Goal: Task Accomplishment & Management: Manage account settings

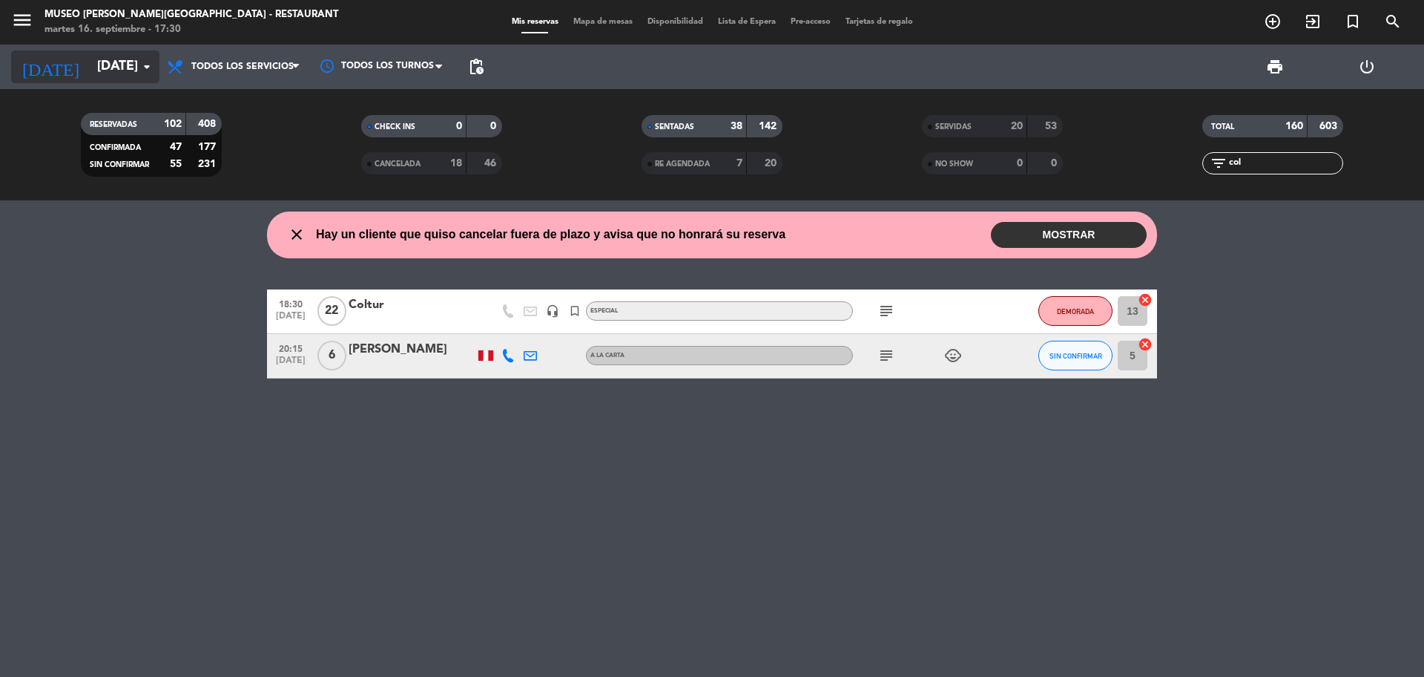
click at [104, 79] on input "[DATE]" at bounding box center [176, 67] width 172 height 30
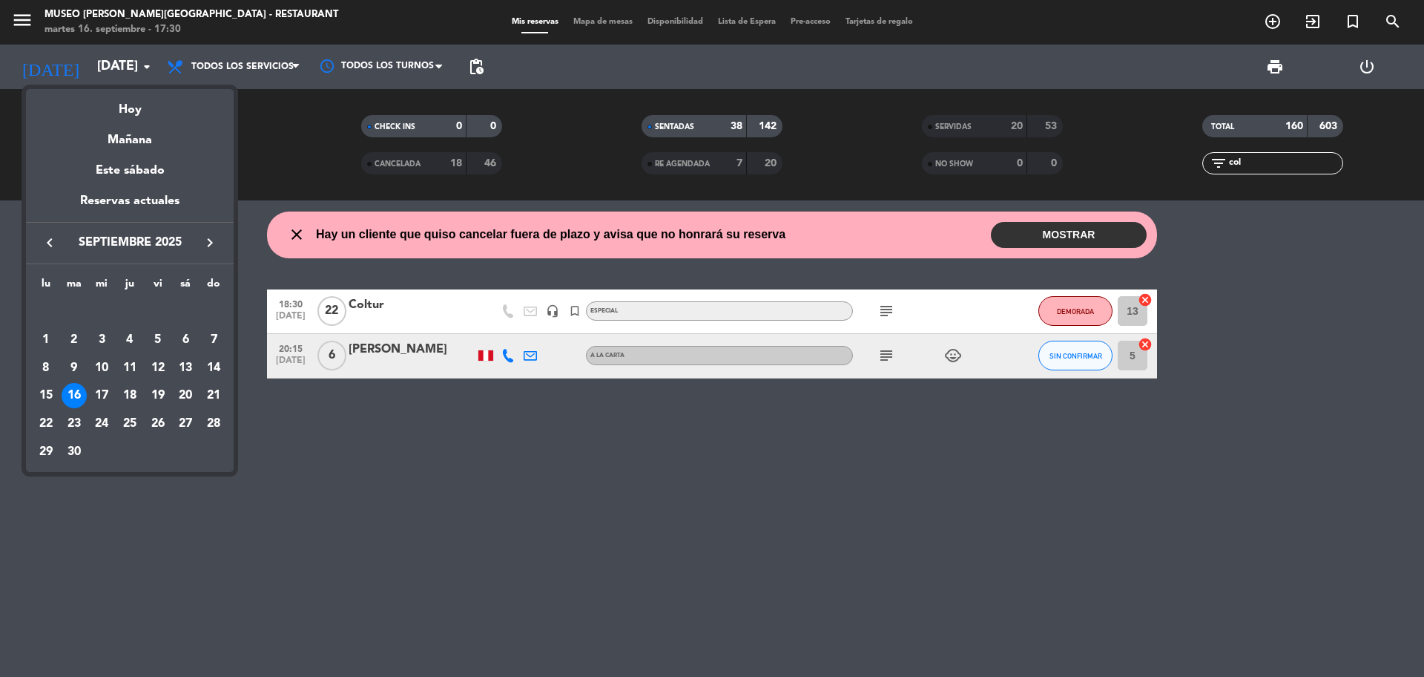
click at [119, 104] on div "Hoy" at bounding box center [130, 104] width 208 height 30
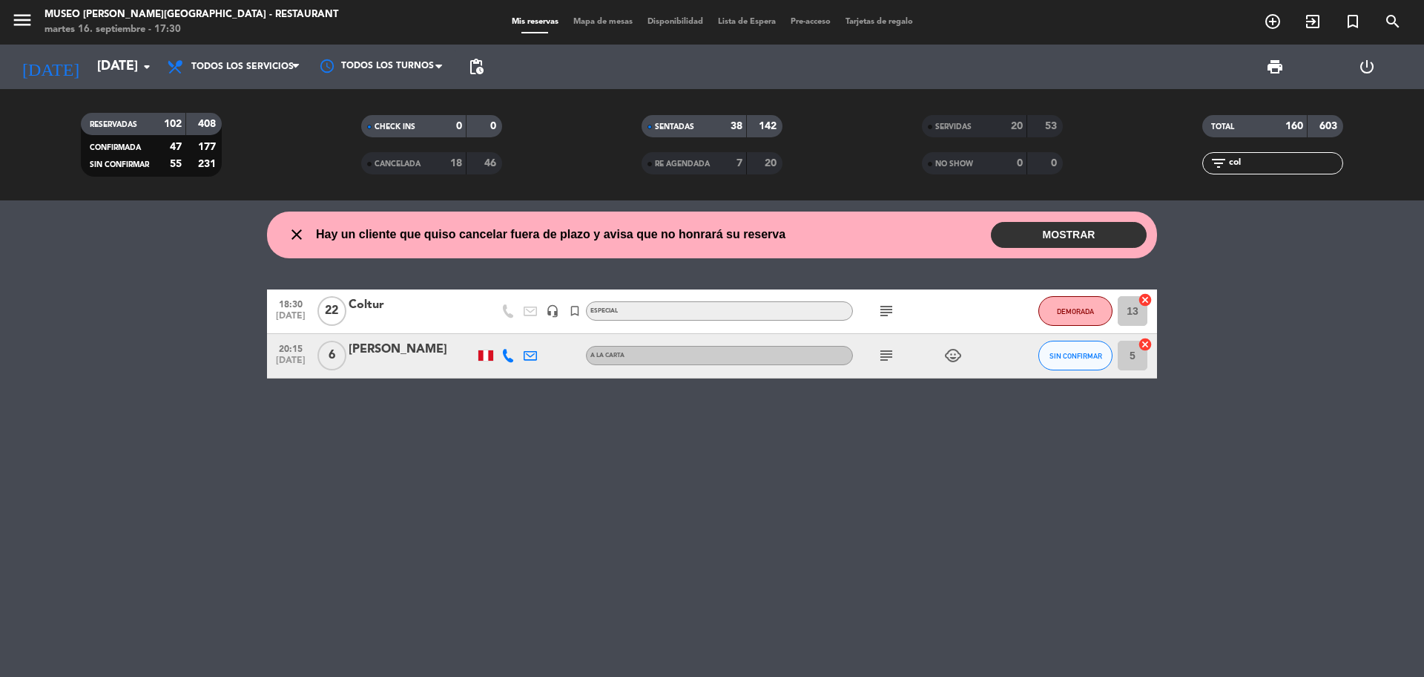
drag, startPoint x: 1260, startPoint y: 160, endPoint x: 1219, endPoint y: 162, distance: 40.8
click at [1220, 162] on div "filter_list col" at bounding box center [1273, 163] width 141 height 22
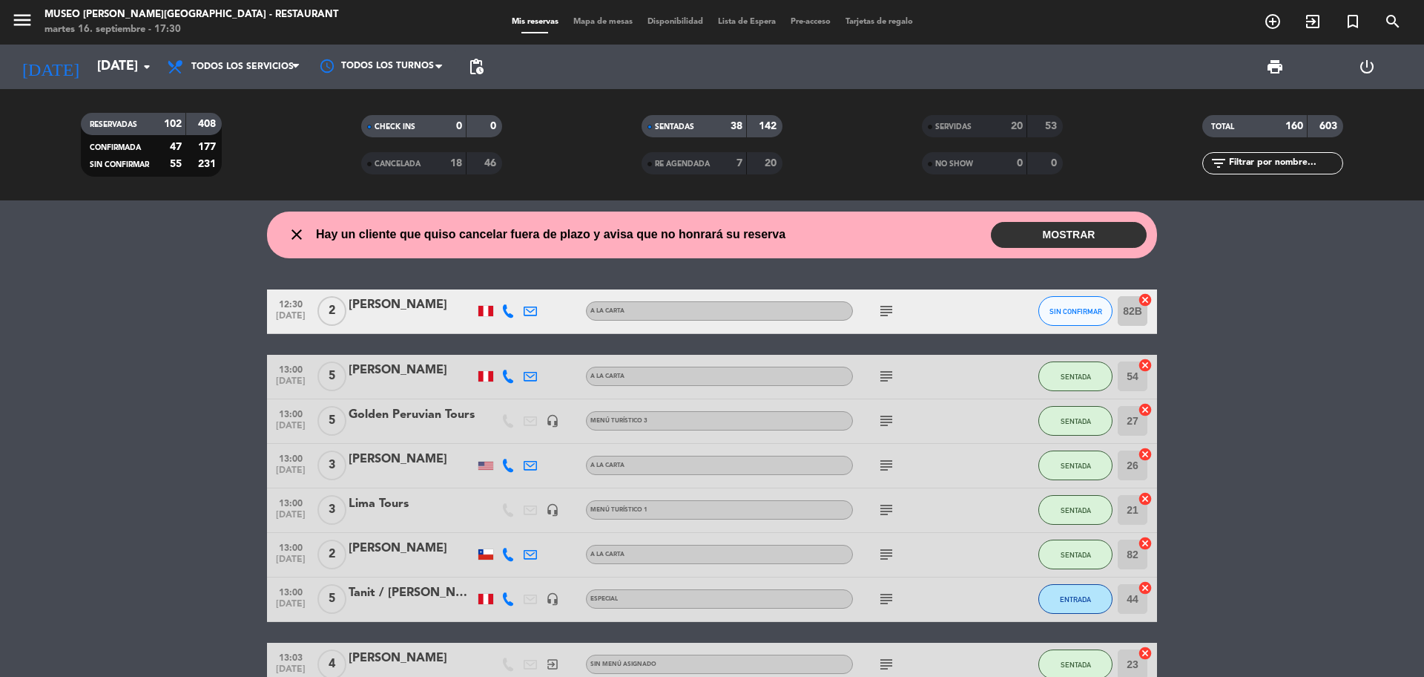
click at [240, 47] on div "Todos los servicios Brunch Almuerzo Cena Todos los servicios Todos los servicio…" at bounding box center [233, 67] width 148 height 45
click at [234, 67] on span "Todos los servicios" at bounding box center [242, 67] width 102 height 10
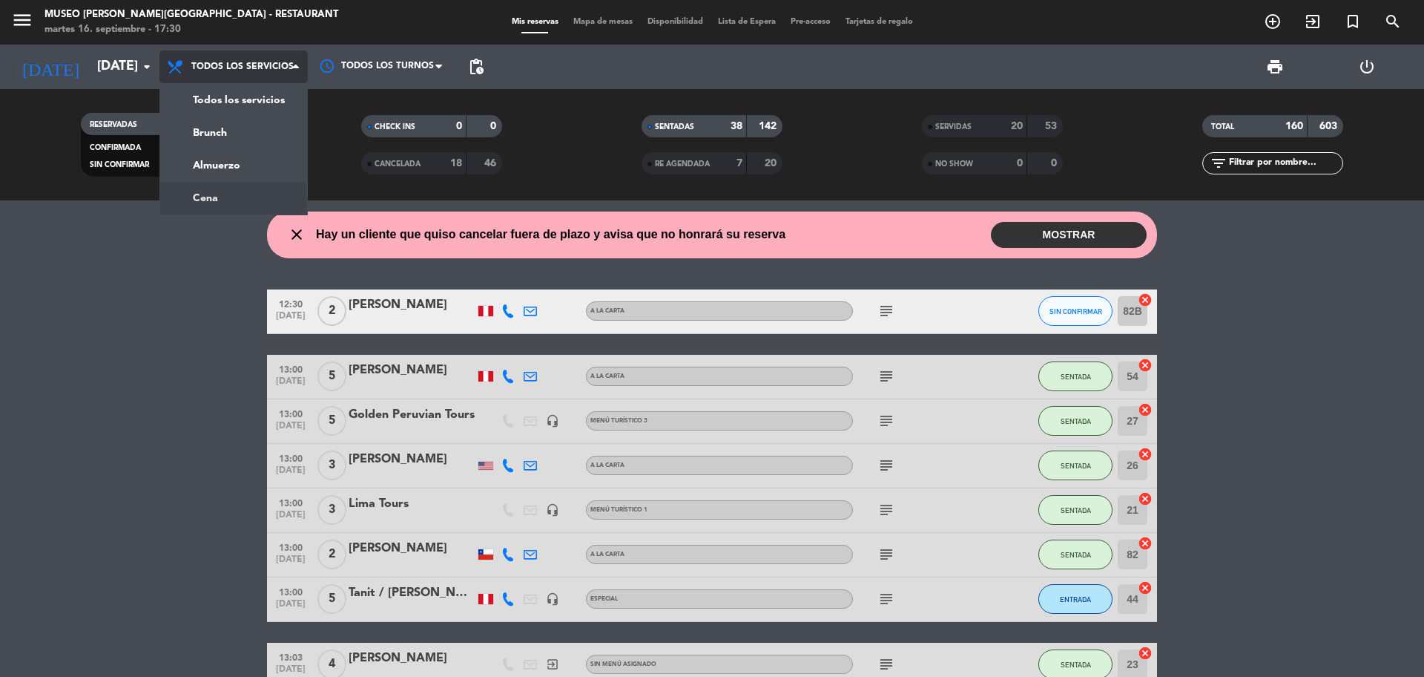
click at [223, 190] on div "menu [GEOGRAPHIC_DATA][PERSON_NAME] - Restaurant [DATE] 16. septiembre - 17:30 …" at bounding box center [712, 100] width 1424 height 200
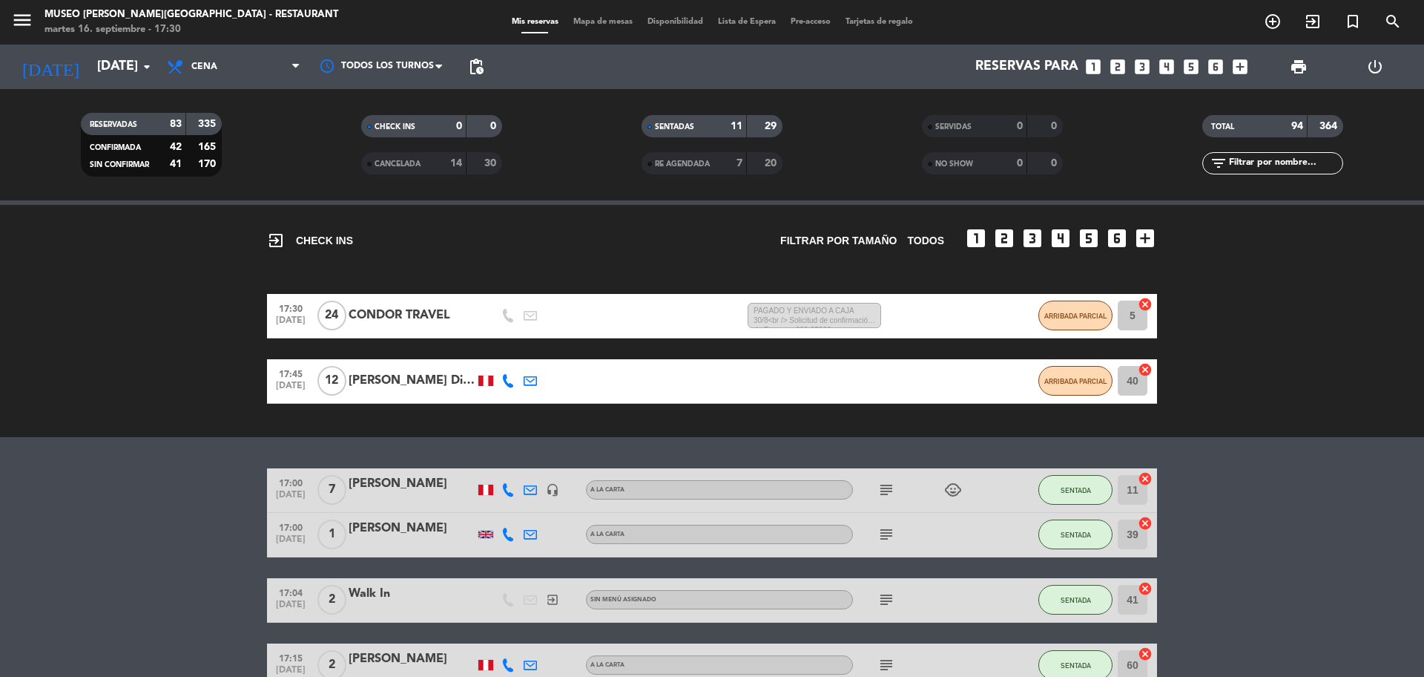
scroll to position [185, 0]
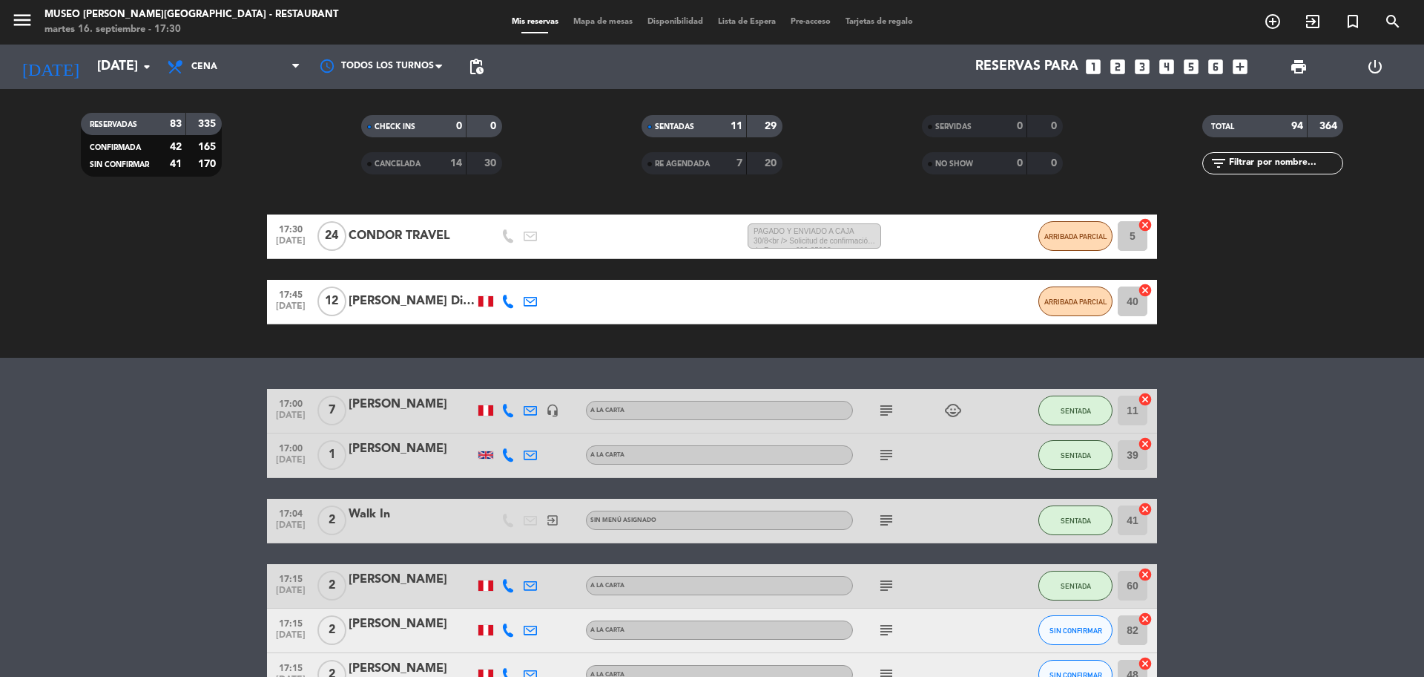
click at [888, 409] on icon "subject" at bounding box center [887, 410] width 18 height 18
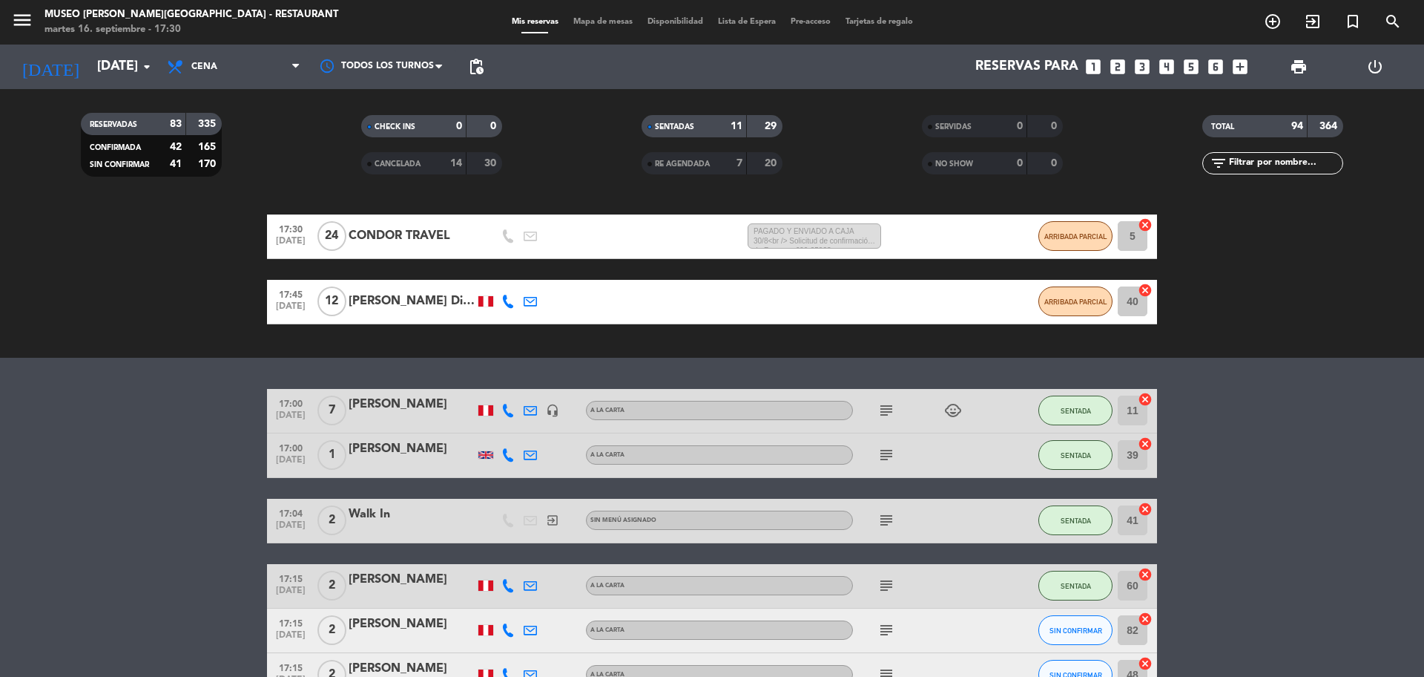
click at [885, 455] on icon "subject" at bounding box center [887, 455] width 18 height 18
click at [892, 531] on div "subject" at bounding box center [920, 521] width 134 height 44
click at [892, 524] on icon "subject" at bounding box center [887, 520] width 18 height 18
click at [881, 595] on div "subject" at bounding box center [920, 586] width 134 height 44
click at [890, 585] on icon "subject" at bounding box center [887, 585] width 18 height 18
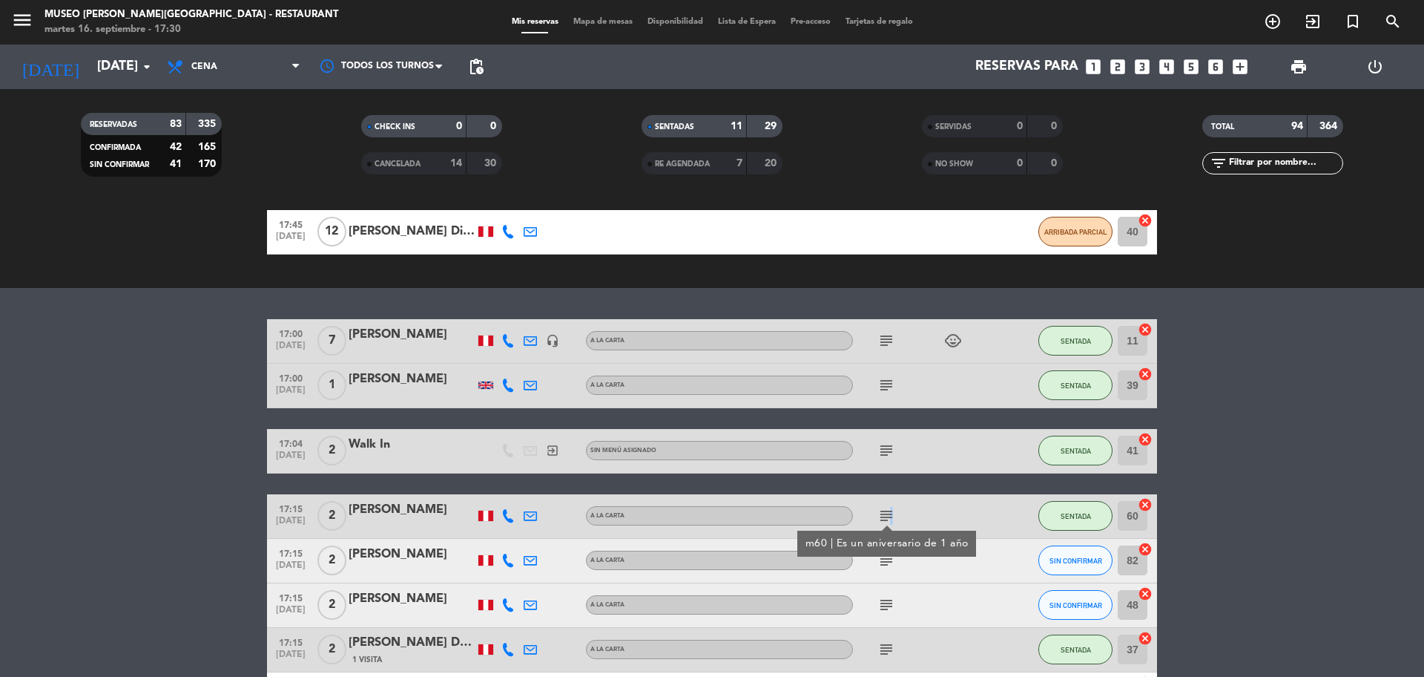
scroll to position [371, 0]
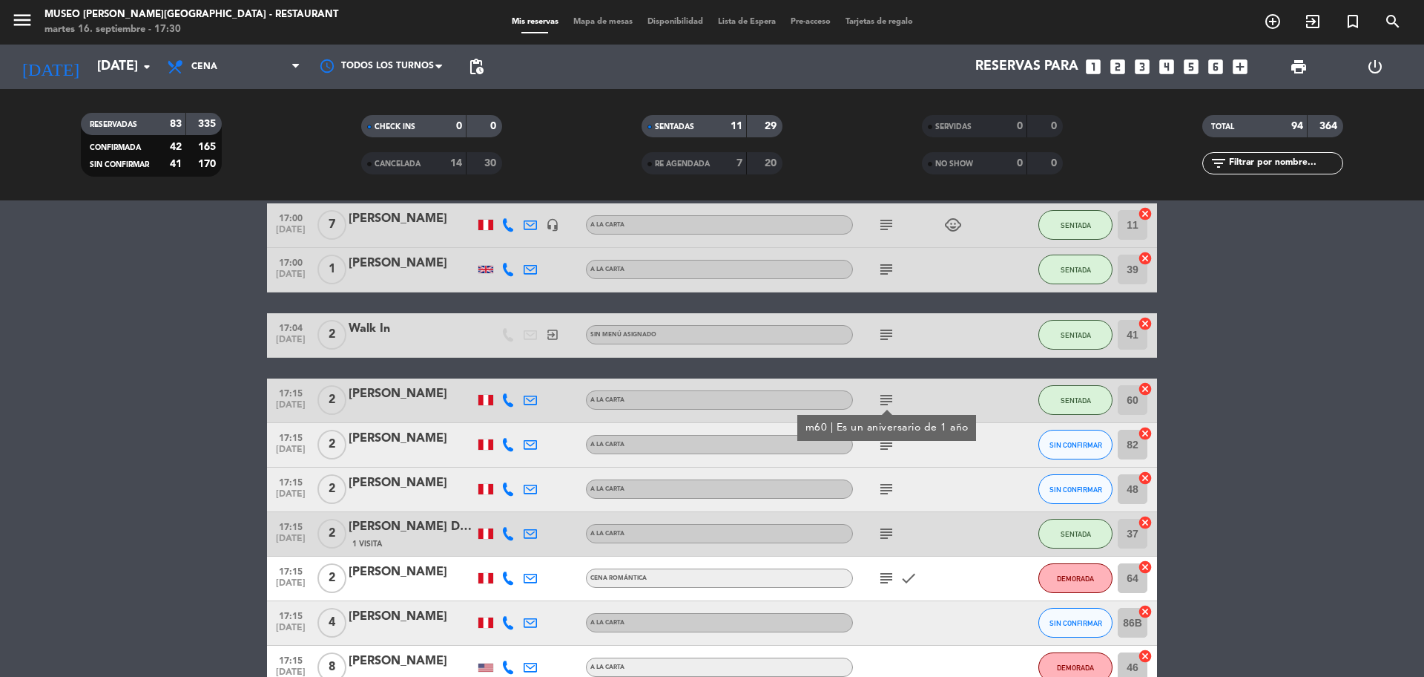
click at [882, 449] on icon "subject" at bounding box center [887, 444] width 18 height 18
click at [884, 483] on icon "subject" at bounding box center [887, 489] width 18 height 18
click at [885, 536] on icon "subject" at bounding box center [887, 533] width 18 height 18
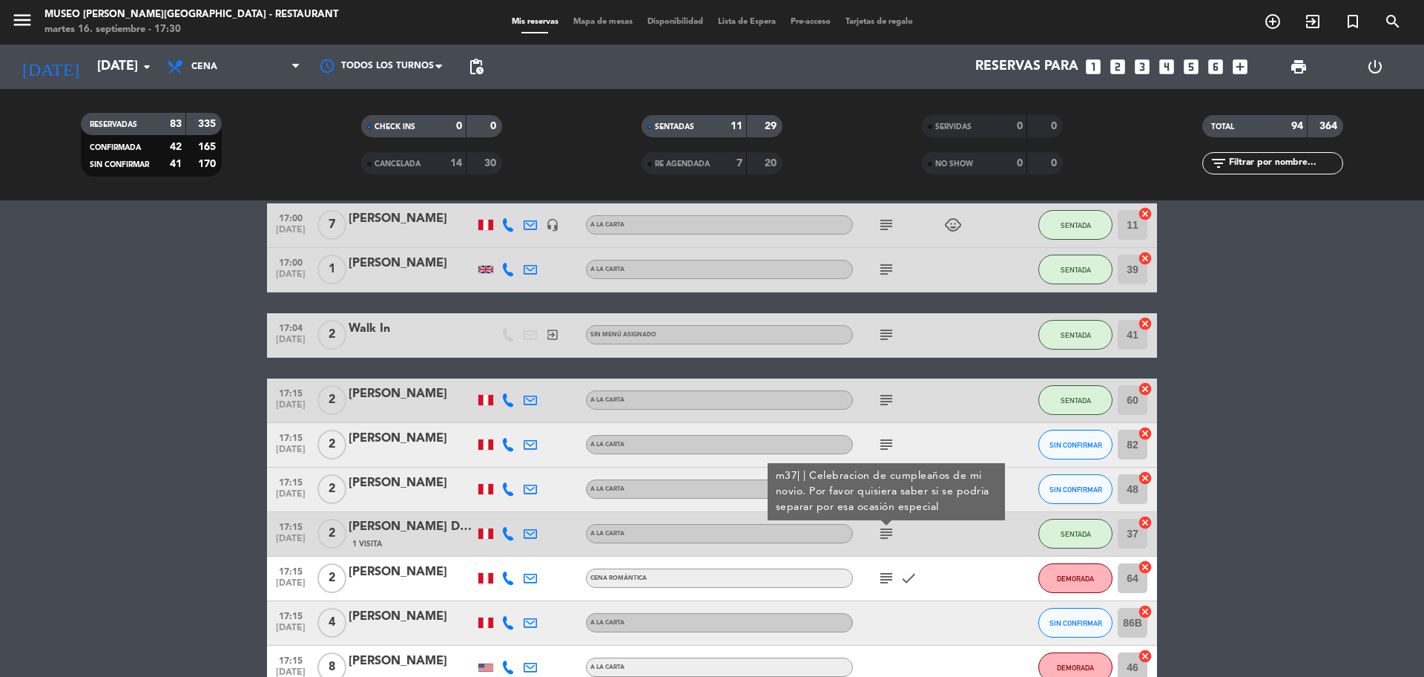
click at [889, 579] on icon "subject" at bounding box center [887, 578] width 18 height 18
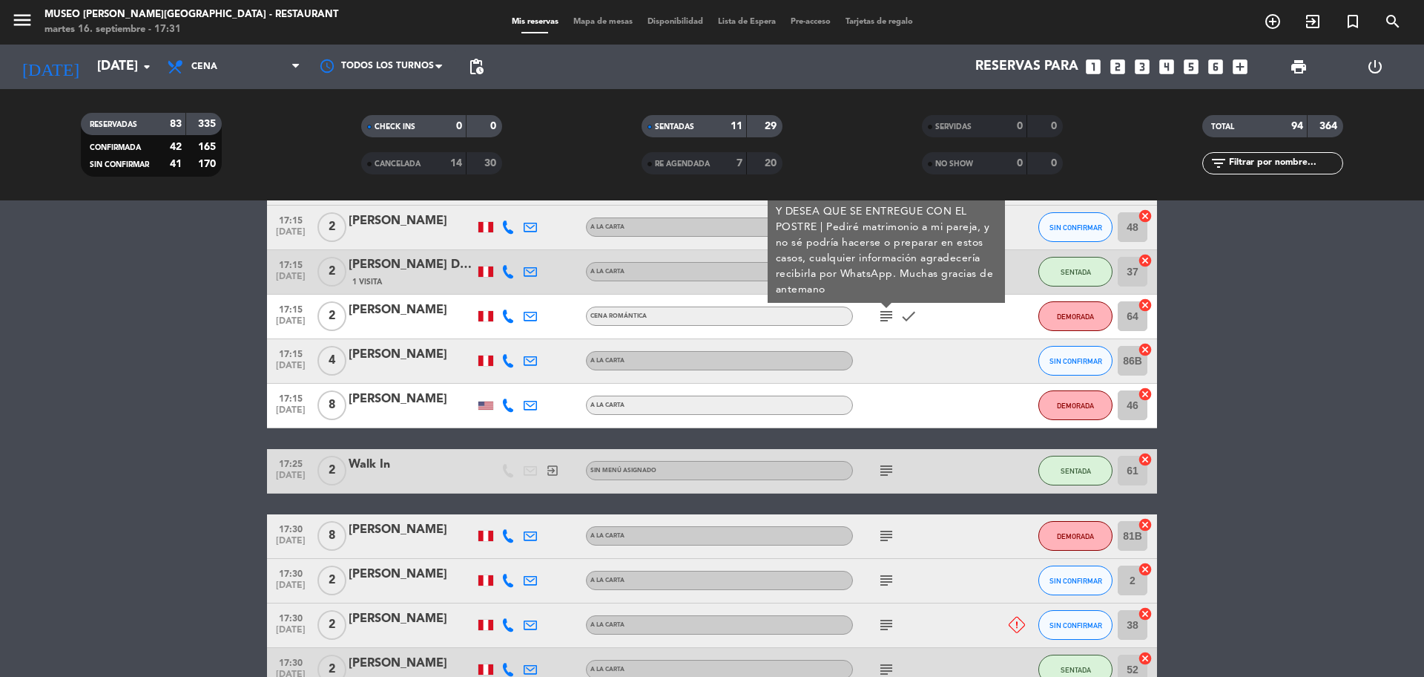
scroll to position [649, 0]
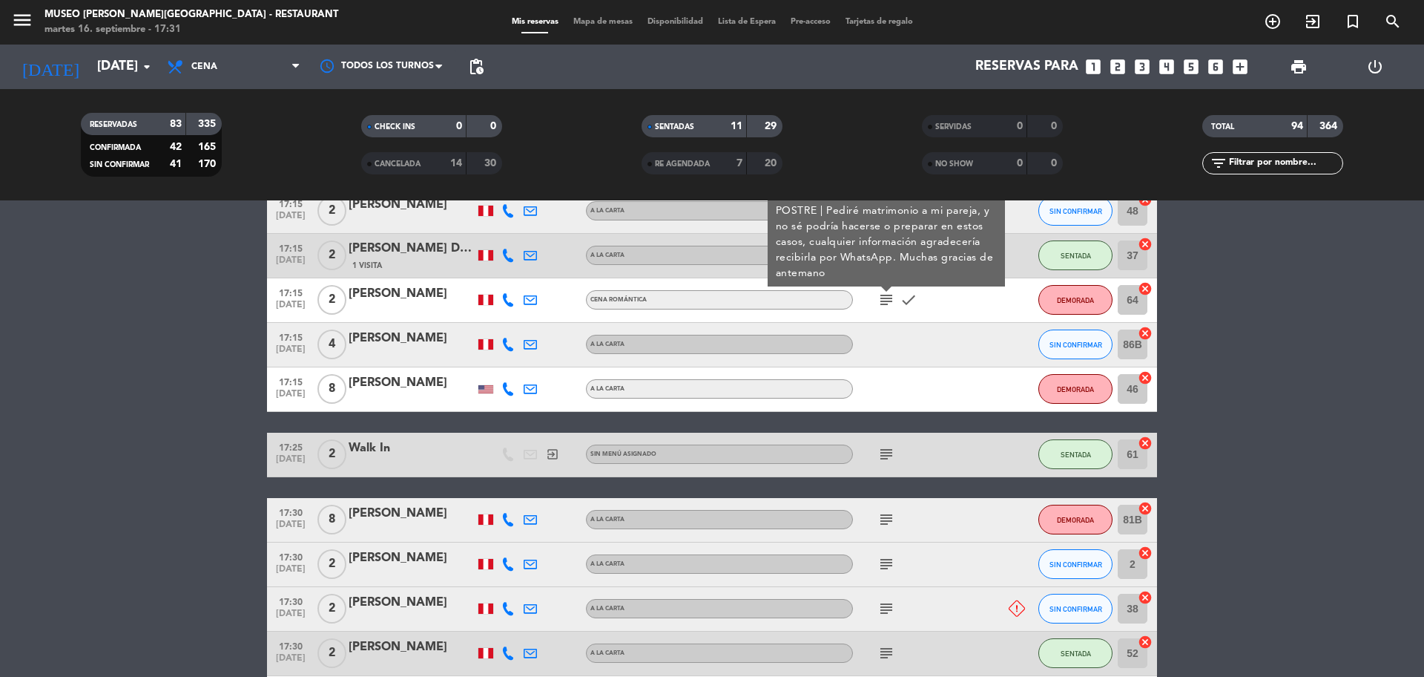
click at [889, 453] on icon "subject" at bounding box center [887, 454] width 18 height 18
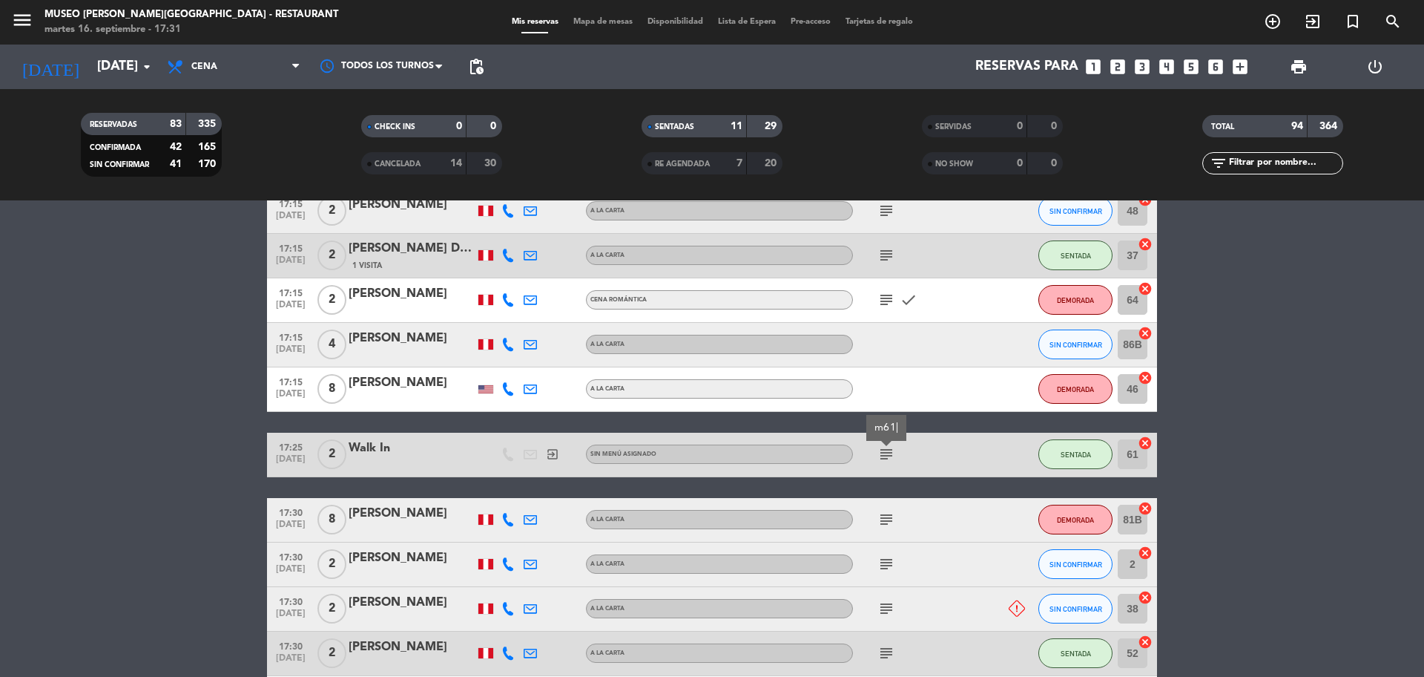
click at [889, 528] on div "subject" at bounding box center [920, 520] width 134 height 44
click at [895, 516] on span "subject" at bounding box center [886, 519] width 22 height 18
click at [893, 521] on icon "subject" at bounding box center [887, 519] width 18 height 18
click at [892, 568] on icon "subject" at bounding box center [887, 564] width 18 height 18
